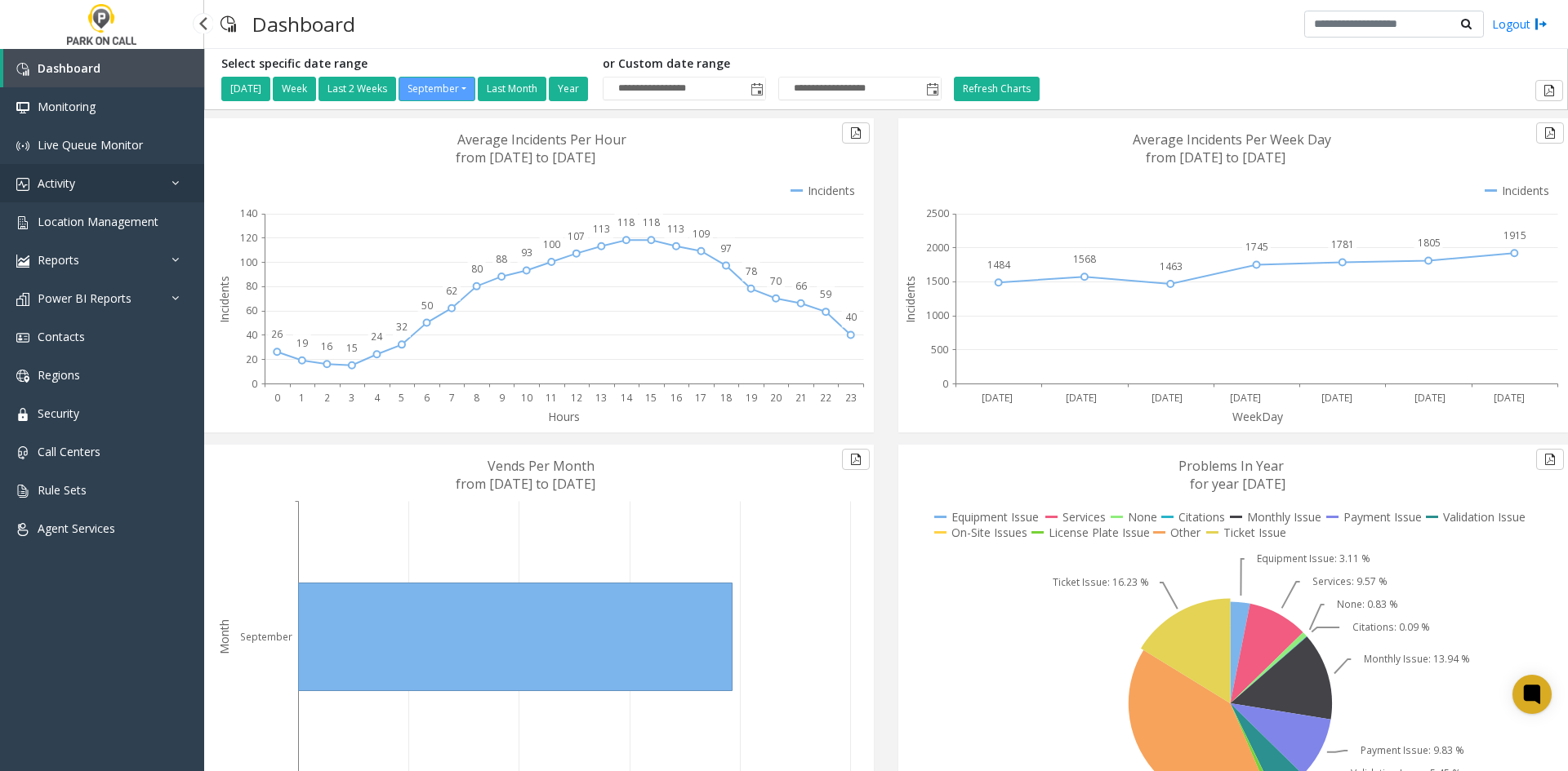
click at [140, 190] on link "Activity" at bounding box center [102, 183] width 204 height 38
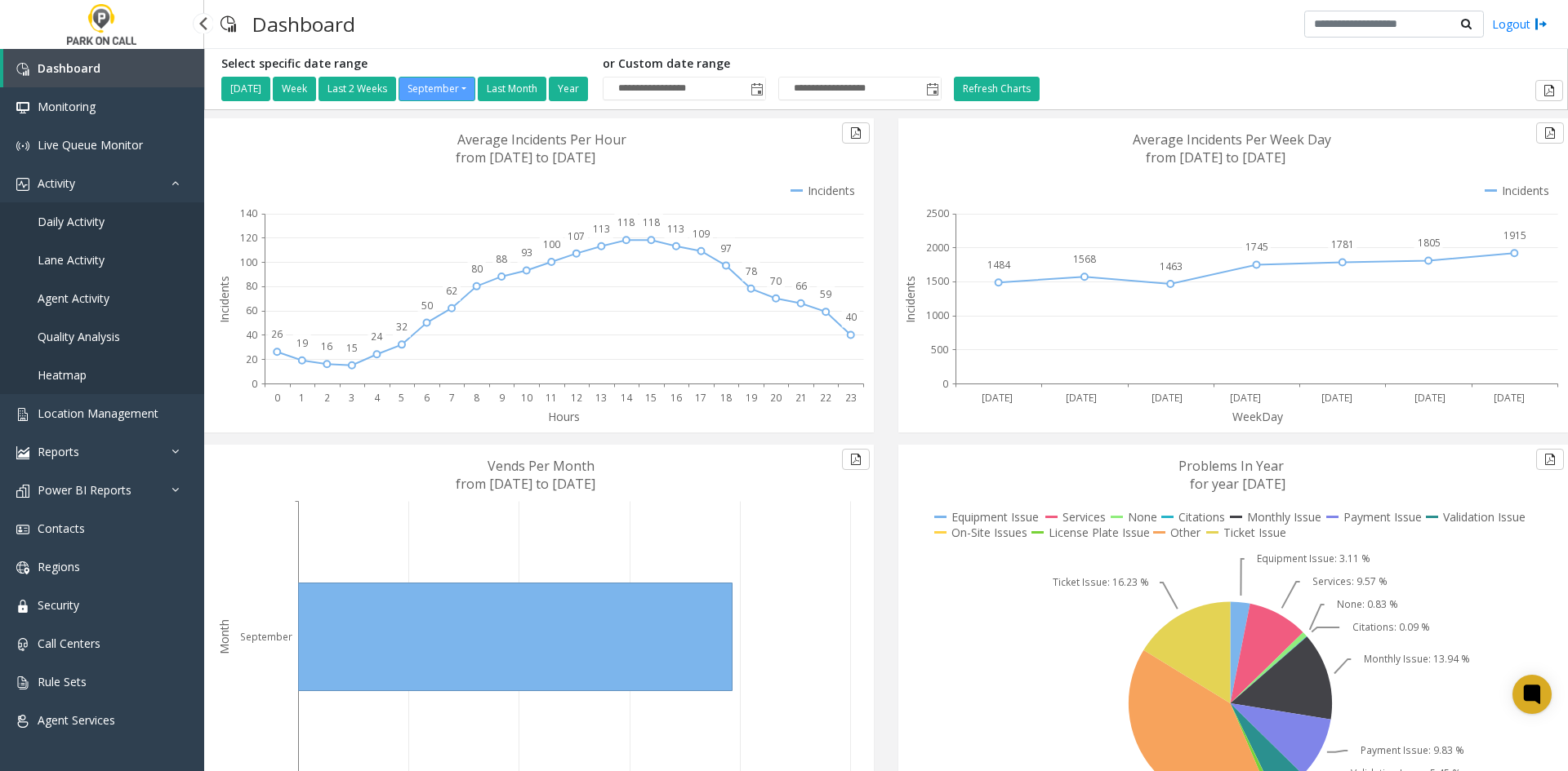
click at [125, 216] on link "Daily Activity" at bounding box center [102, 221] width 204 height 38
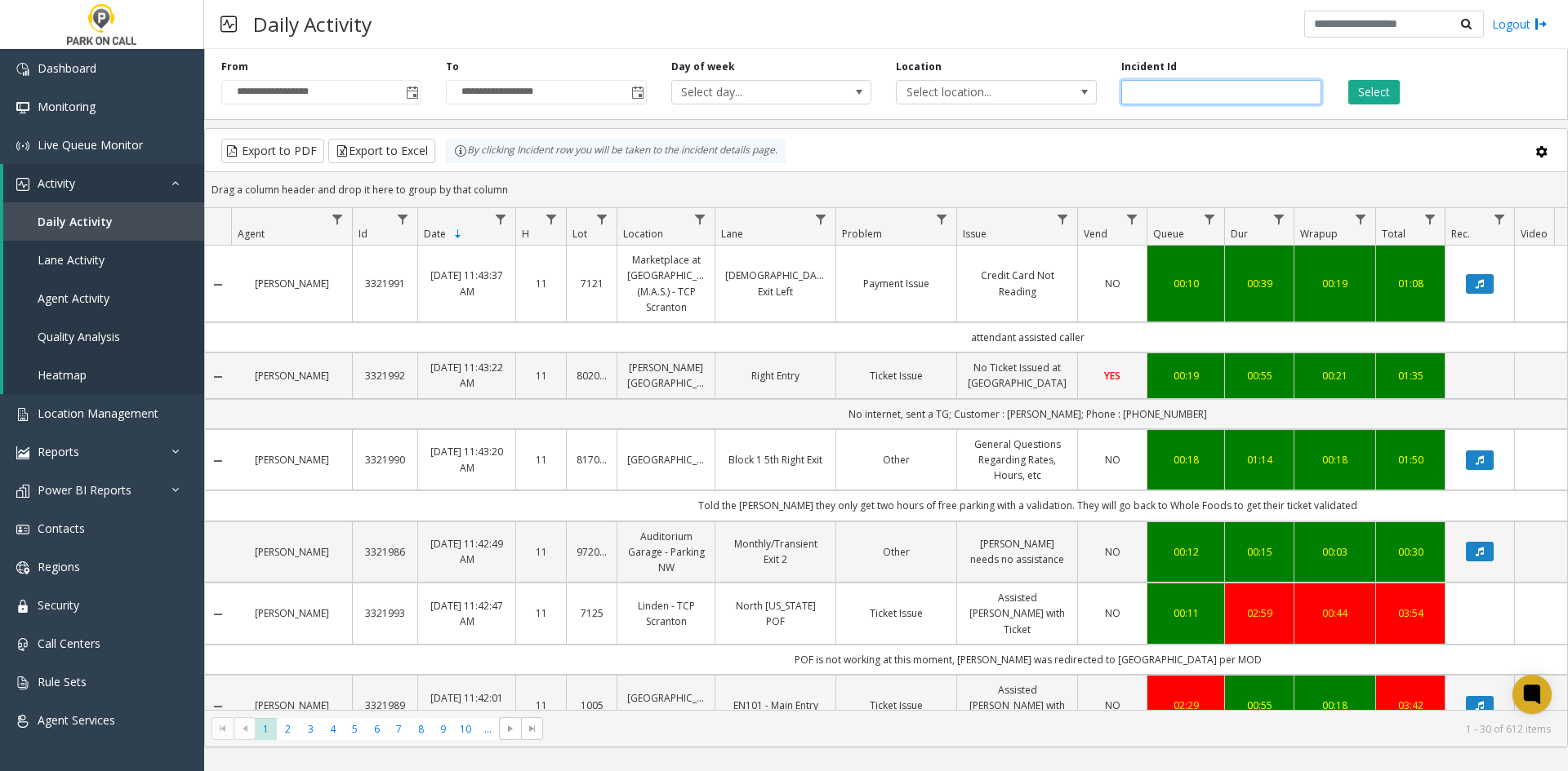
click at [1191, 98] on input "number" at bounding box center [1222, 91] width 200 height 24
paste input "*******"
type input "*******"
click at [1345, 91] on div "Select" at bounding box center [1445, 82] width 225 height 45
click at [1375, 94] on button "Select" at bounding box center [1373, 91] width 52 height 24
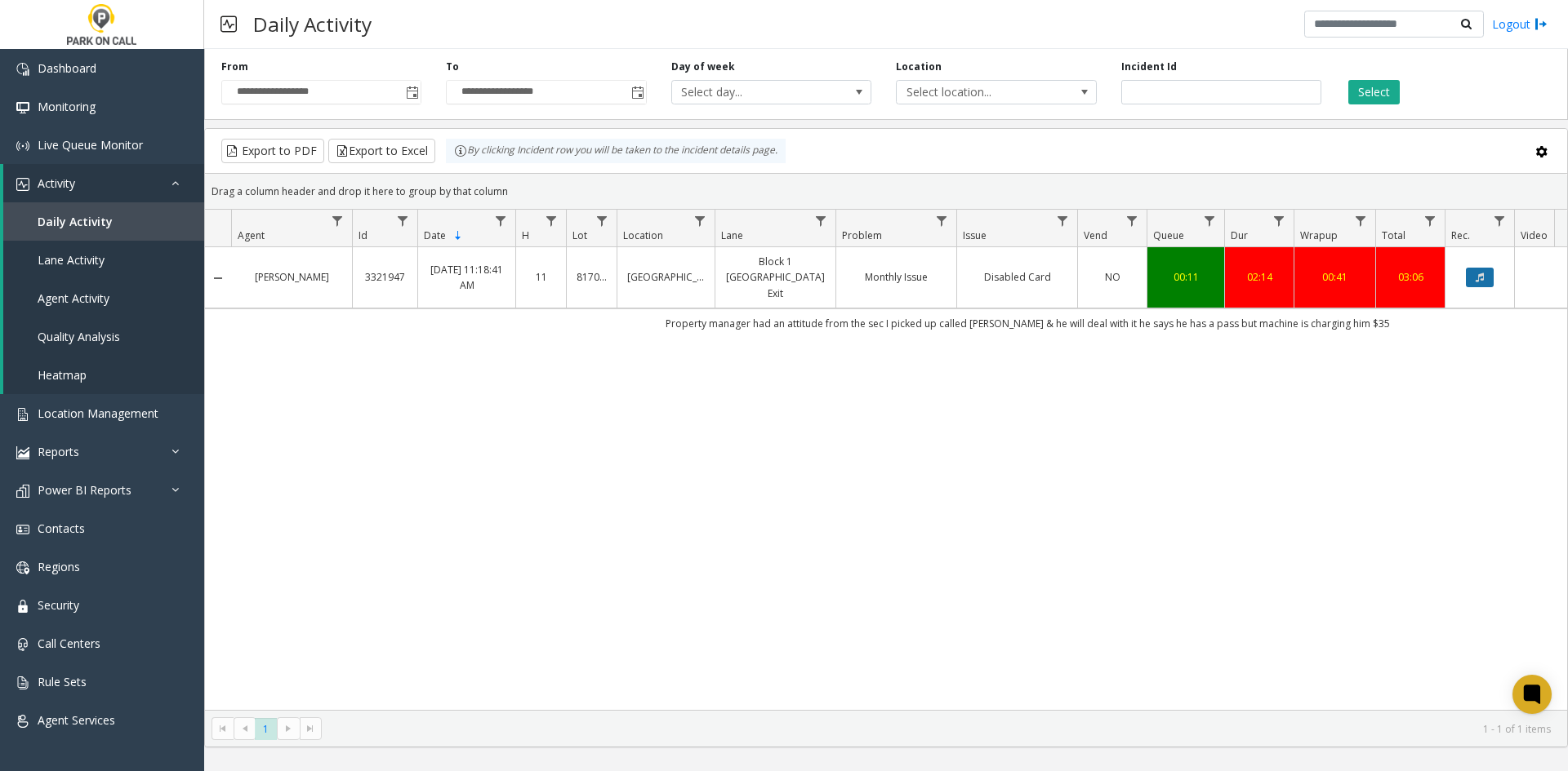
click at [1487, 270] on button "Data table" at bounding box center [1479, 277] width 28 height 19
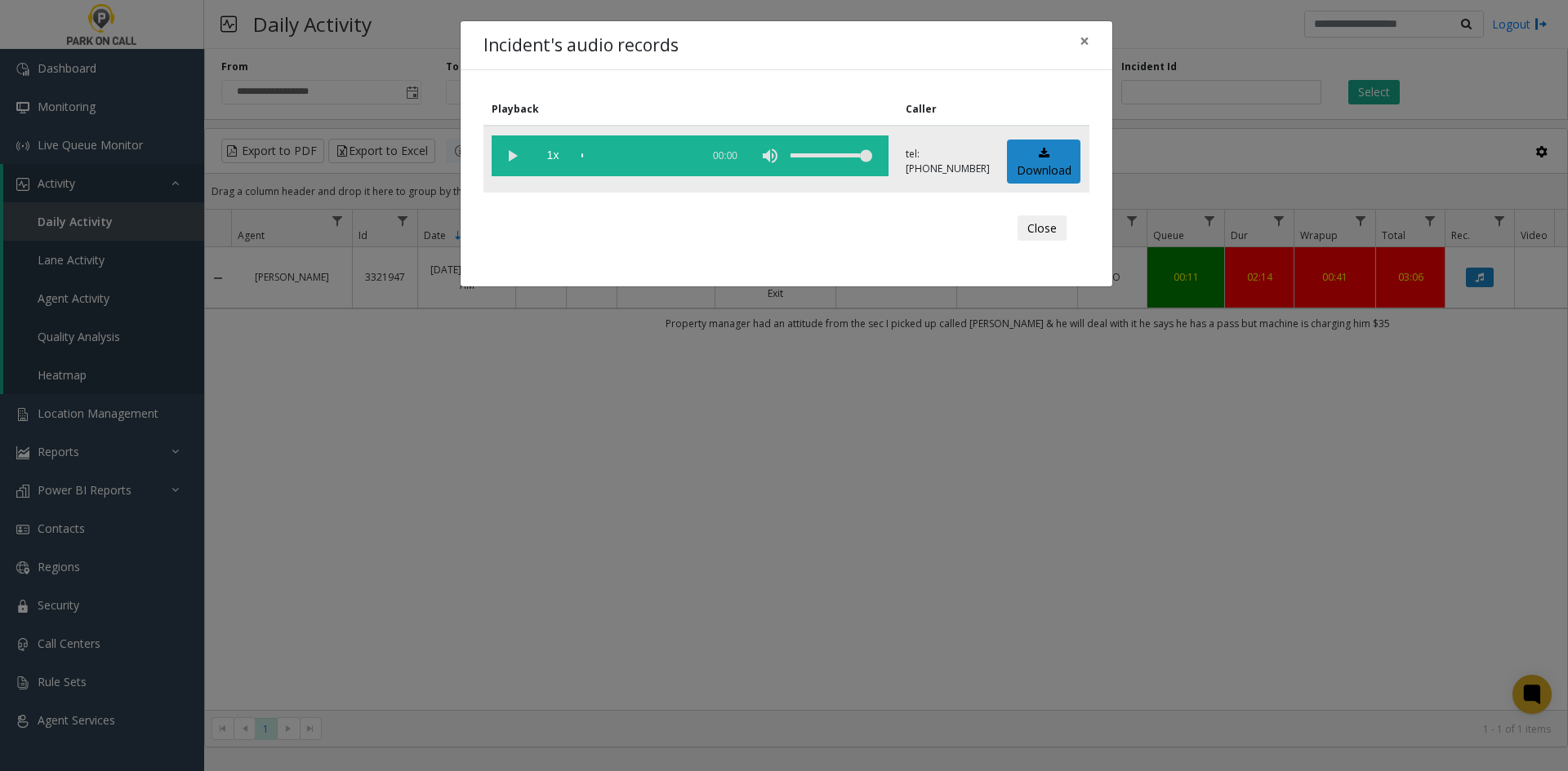
click at [515, 165] on vg-play-pause at bounding box center [512, 156] width 41 height 41
click at [510, 158] on vg-play-pause at bounding box center [512, 156] width 41 height 41
click at [375, 137] on div "Incident's audio records × Playback Caller 1x 02:16 tel:[PHONE_NUMBER] Download…" at bounding box center [784, 385] width 1568 height 771
